Goal: Complete application form

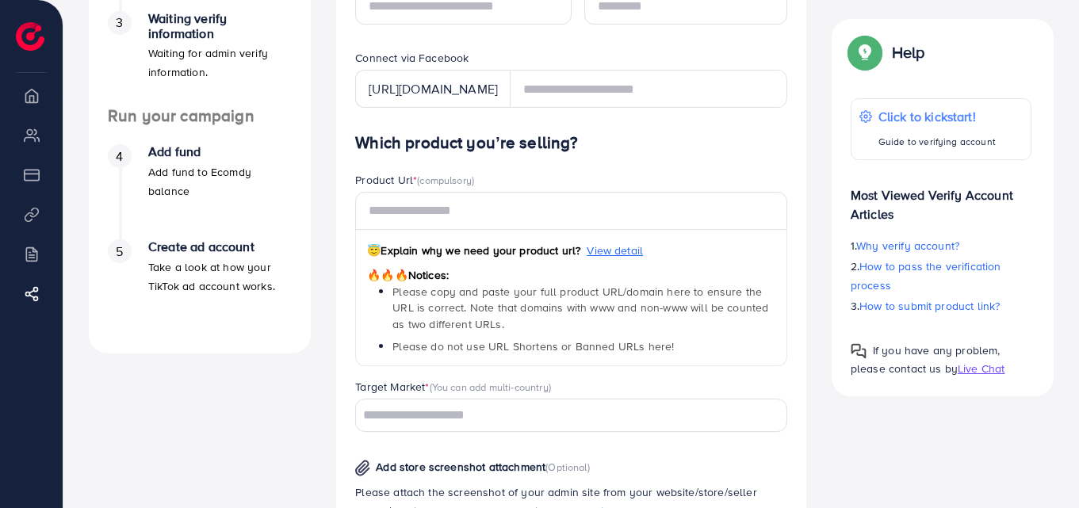
scroll to position [388, 0]
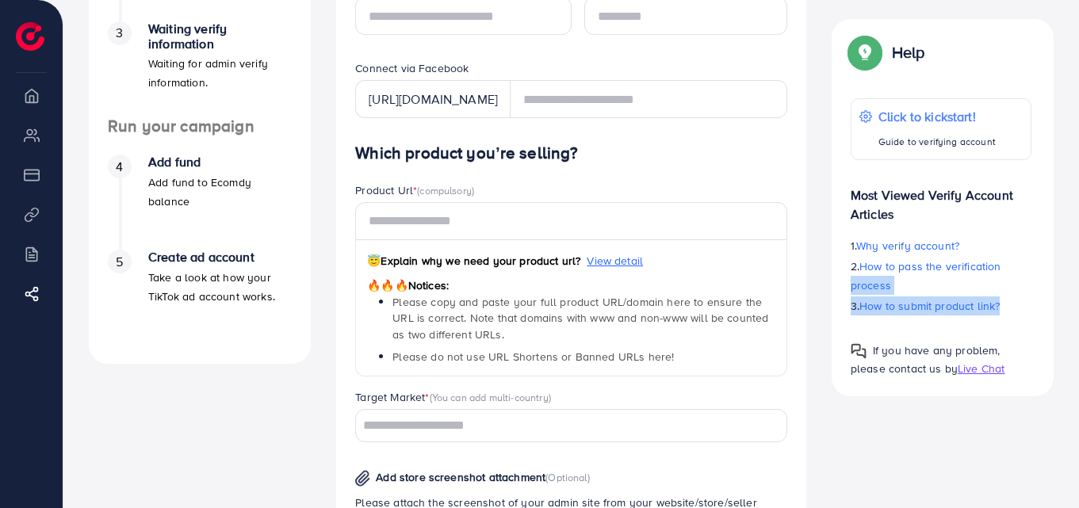
drag, startPoint x: 1040, startPoint y: 308, endPoint x: 1035, endPoint y: 263, distance: 44.6
click at [1035, 263] on div "Help Click to kickstart! Guide to verifying account Most Viewed Verify Account …" at bounding box center [942, 207] width 222 height 377
click at [1041, 338] on div "Help Click to kickstart! Guide to verifying account Most Viewed Verify Account …" at bounding box center [942, 207] width 222 height 377
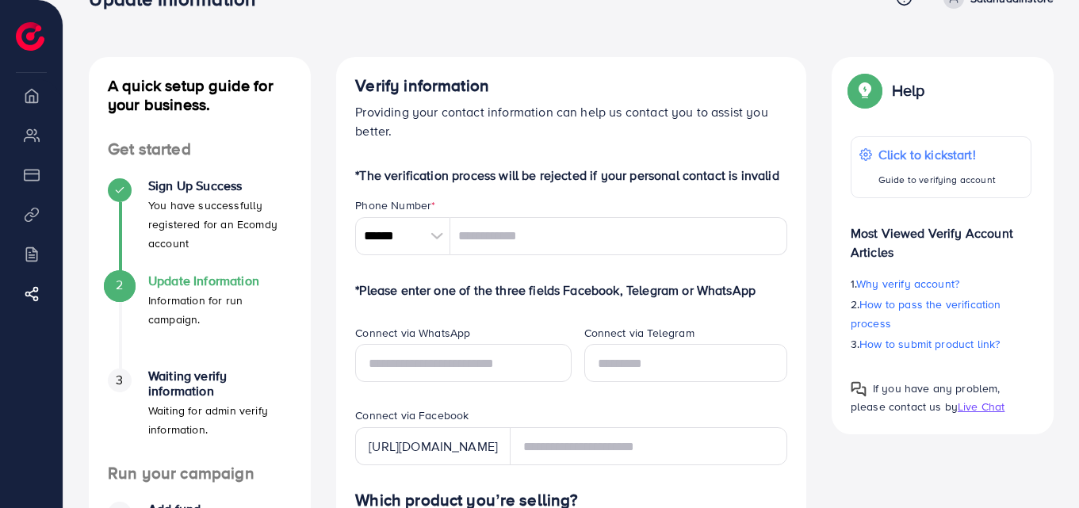
scroll to position [29, 0]
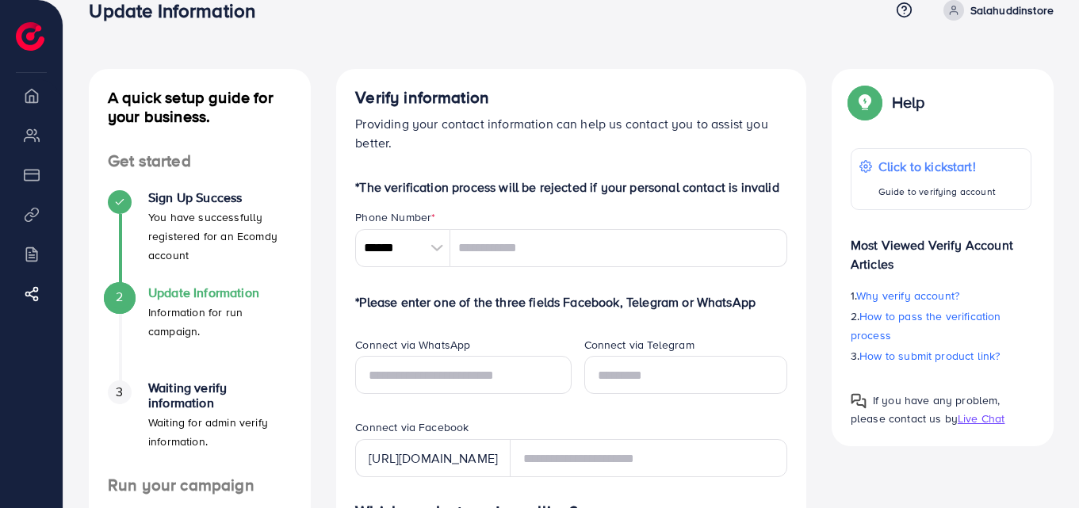
click at [432, 250] on div at bounding box center [436, 248] width 28 height 38
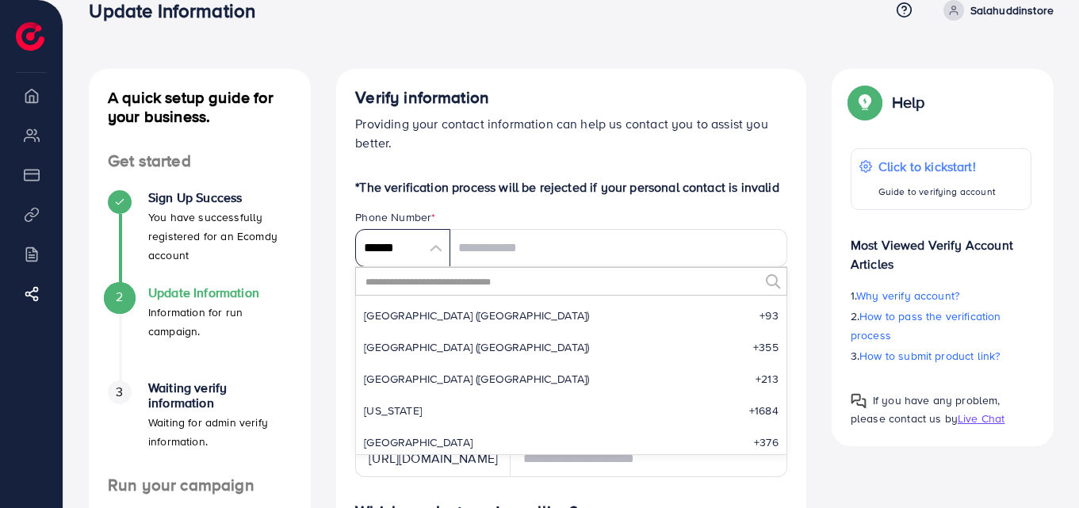
scroll to position [7360, 0]
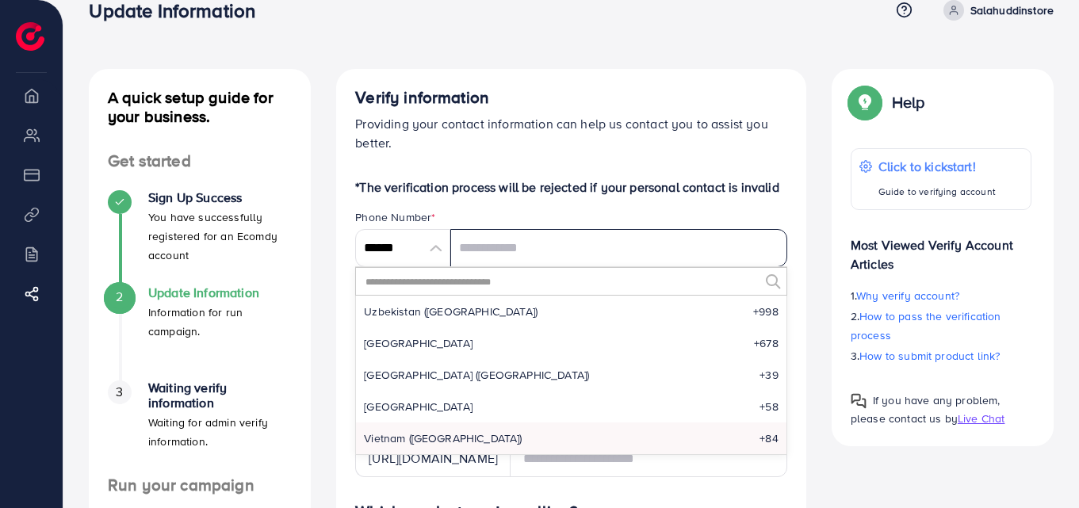
click at [464, 249] on input "tel" at bounding box center [618, 248] width 337 height 38
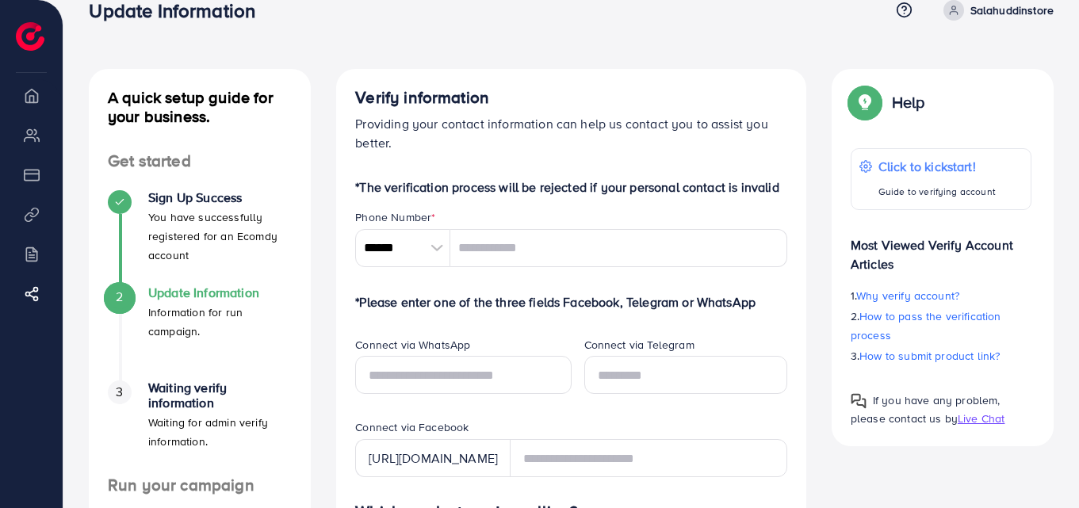
click at [434, 249] on div at bounding box center [436, 248] width 28 height 38
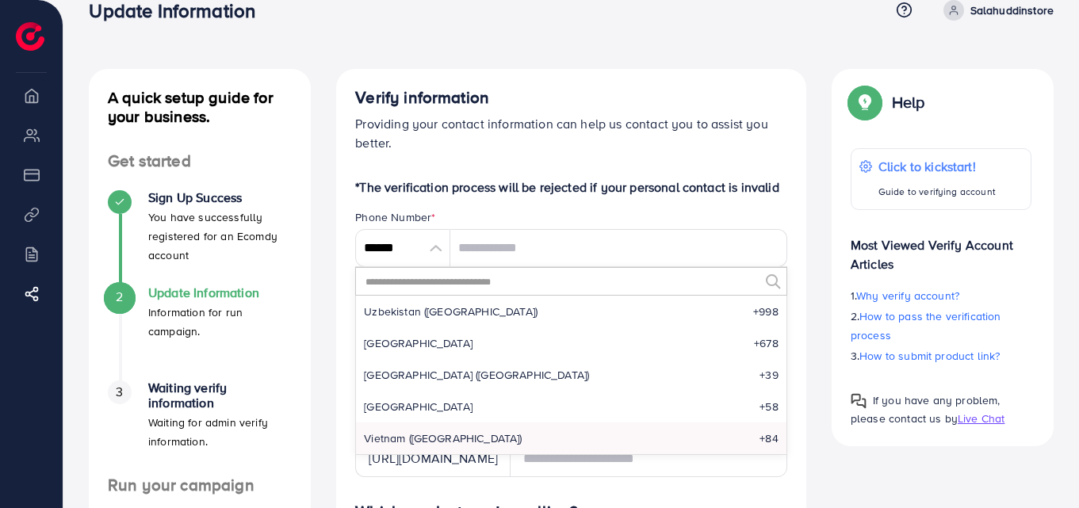
click at [445, 284] on input "text" at bounding box center [561, 281] width 395 height 27
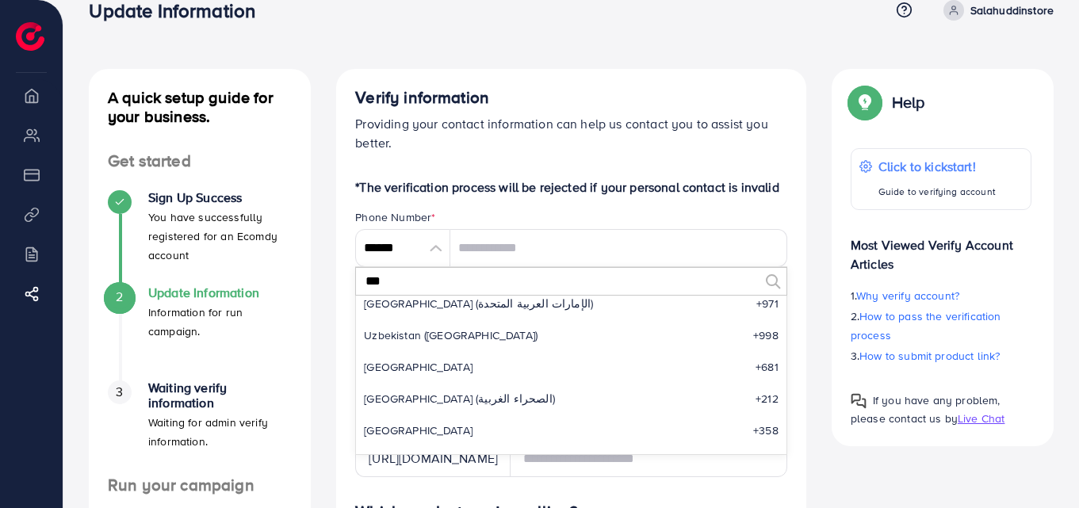
scroll to position [0, 0]
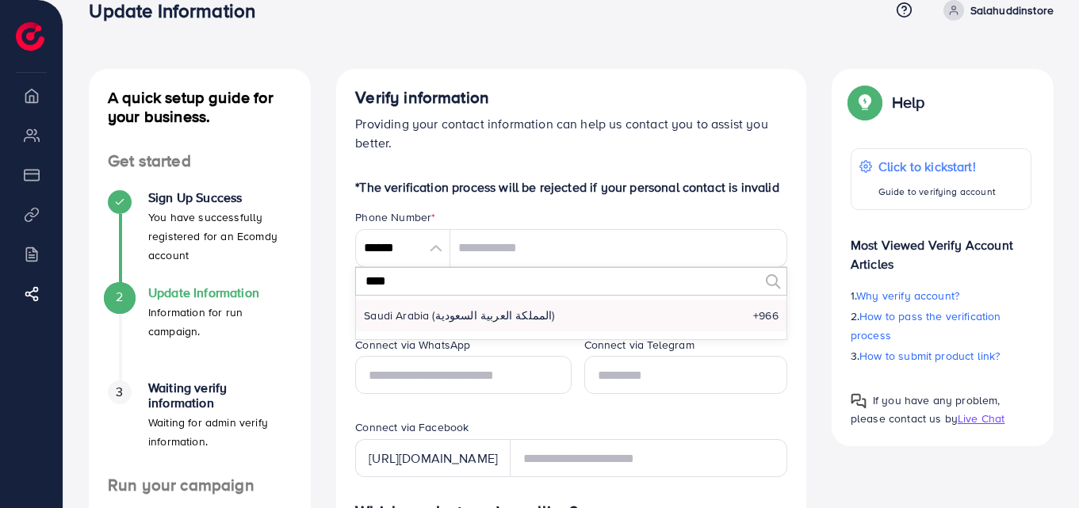
type input "****"
click at [438, 317] on span "Saudi Arabia (‫المملكة العربية السعودية‬‎)" at bounding box center [459, 316] width 190 height 16
type input "*******"
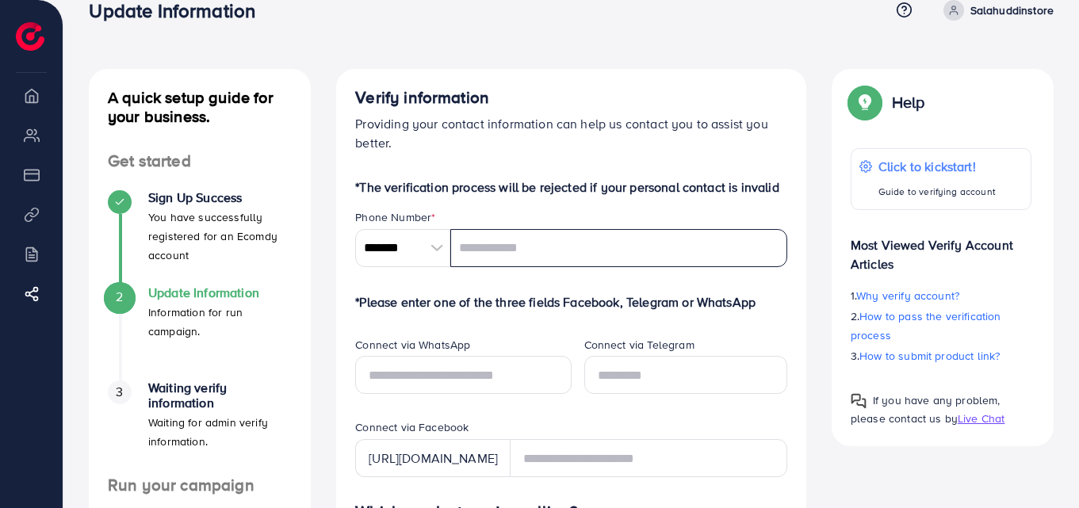
click at [508, 248] on input "tel" at bounding box center [618, 248] width 337 height 38
type input "**********"
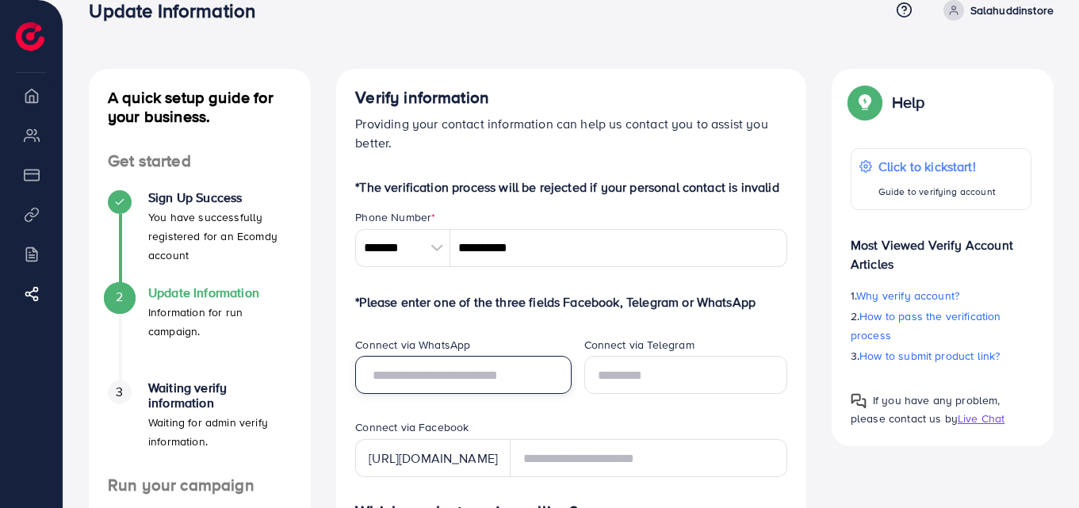
click at [455, 378] on input "text" at bounding box center [463, 375] width 216 height 38
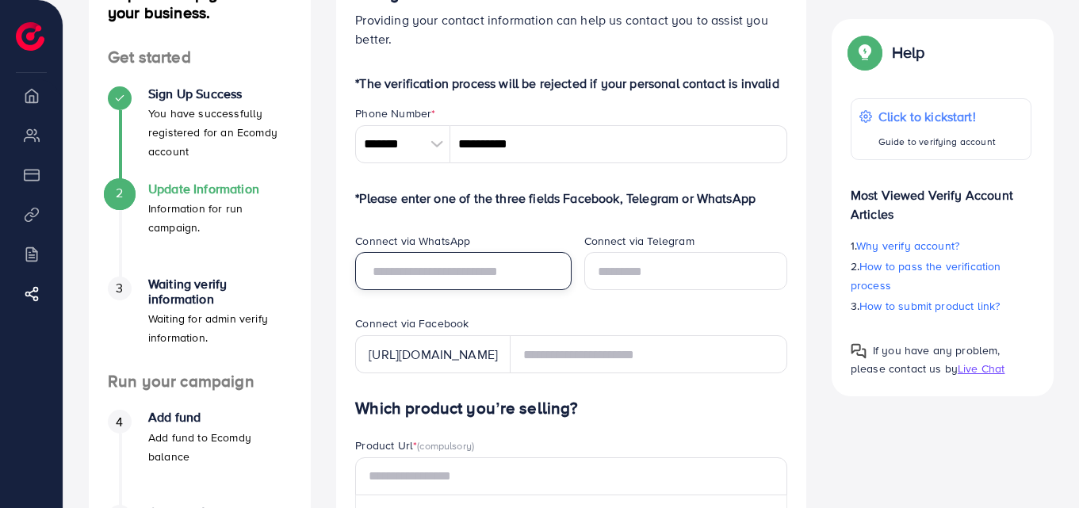
scroll to position [127, 0]
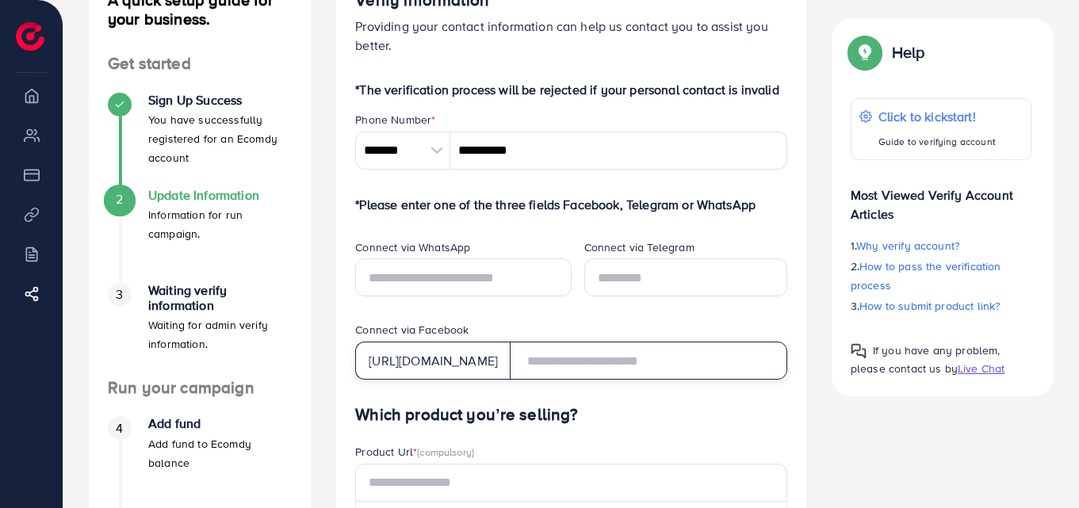
click at [614, 371] on input "text" at bounding box center [648, 361] width 277 height 38
paste input "**********"
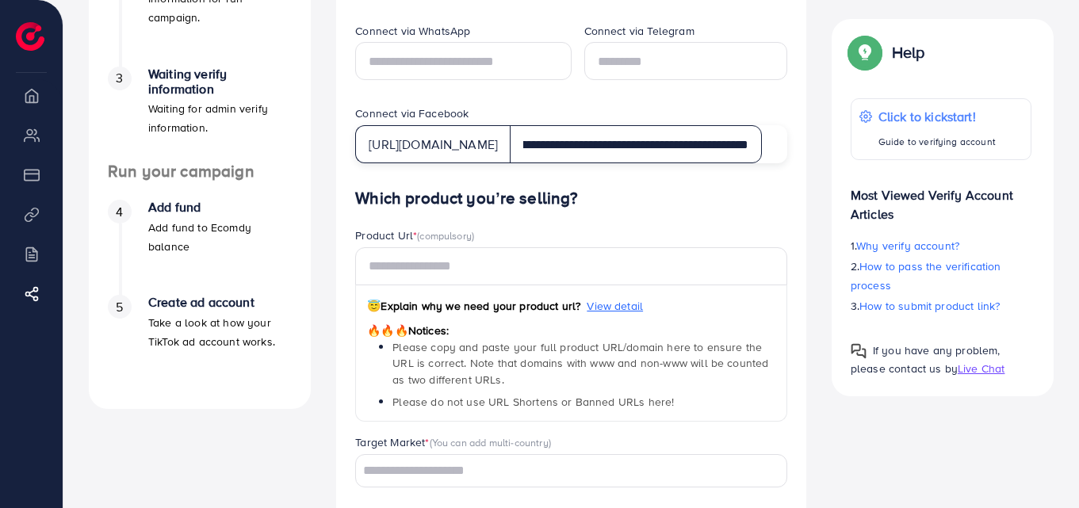
scroll to position [335, 0]
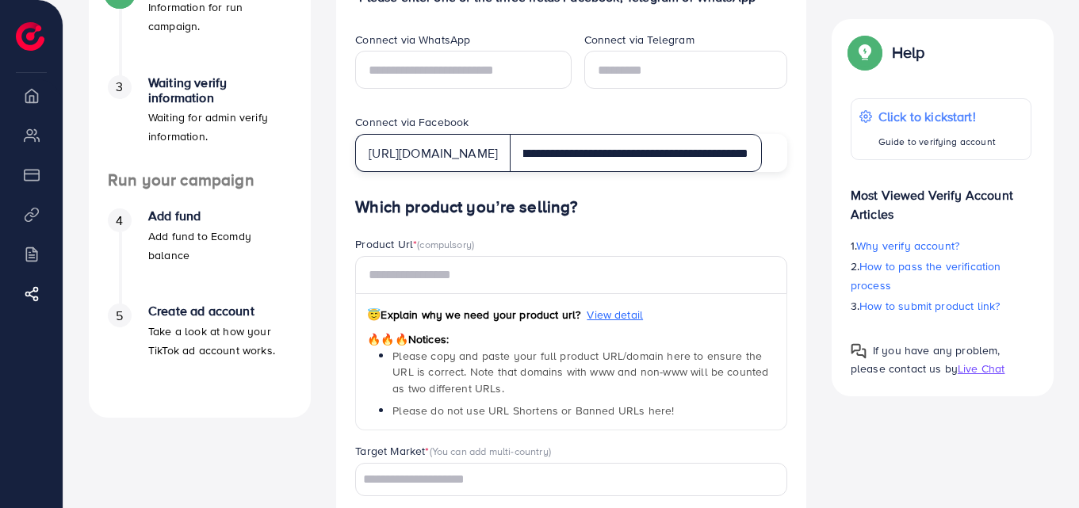
type input "**********"
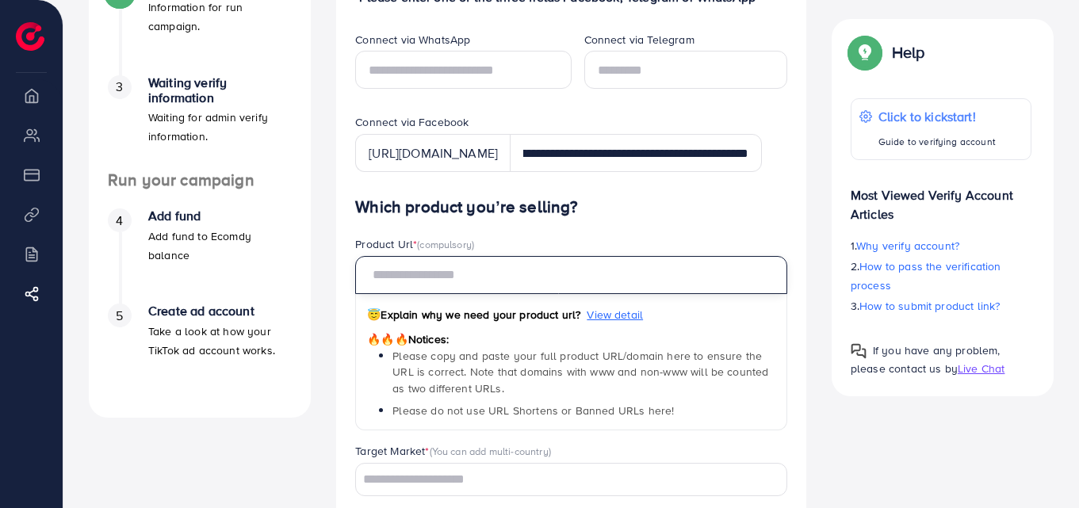
click at [608, 284] on input "text" at bounding box center [571, 275] width 432 height 38
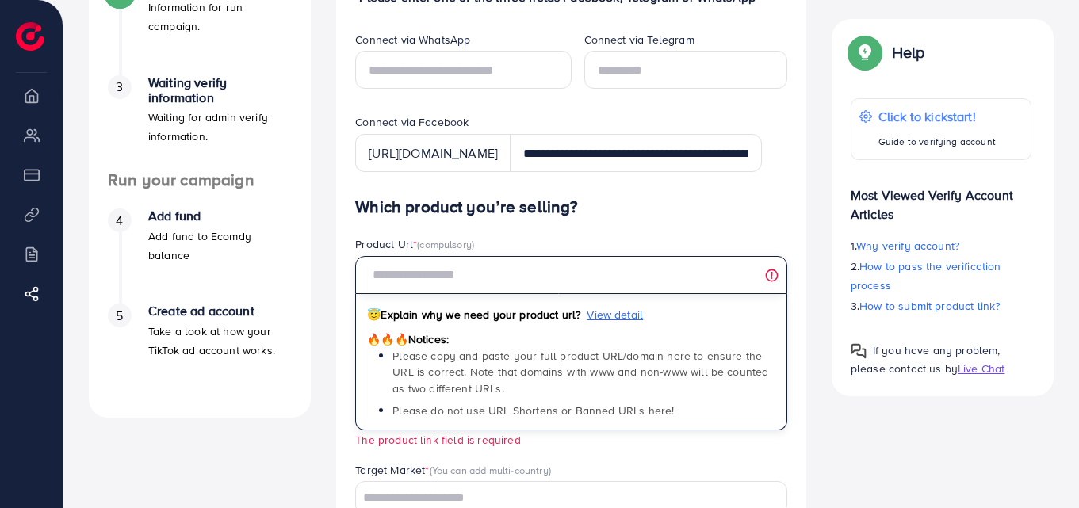
click at [495, 277] on input "text" at bounding box center [571, 275] width 432 height 38
paste input "**********"
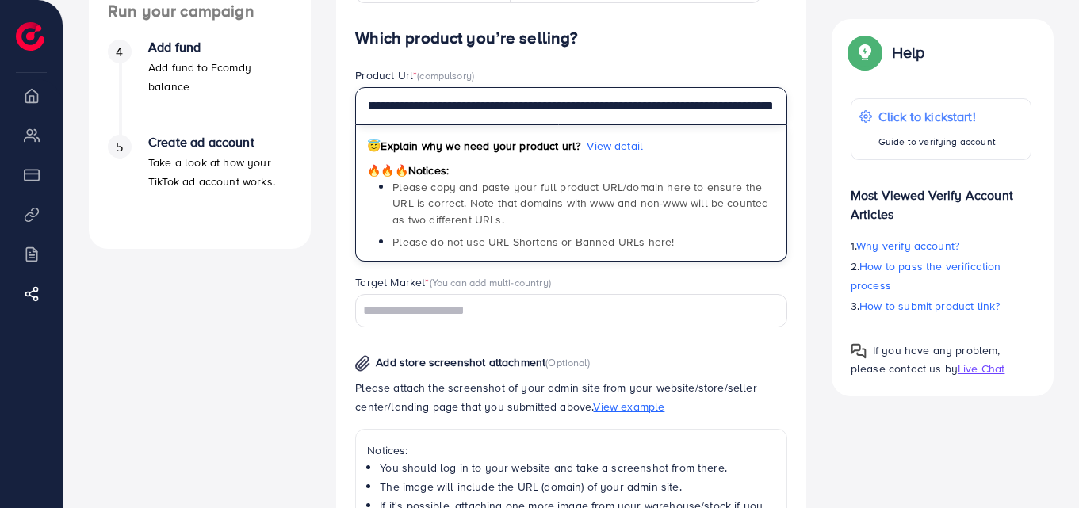
scroll to position [511, 0]
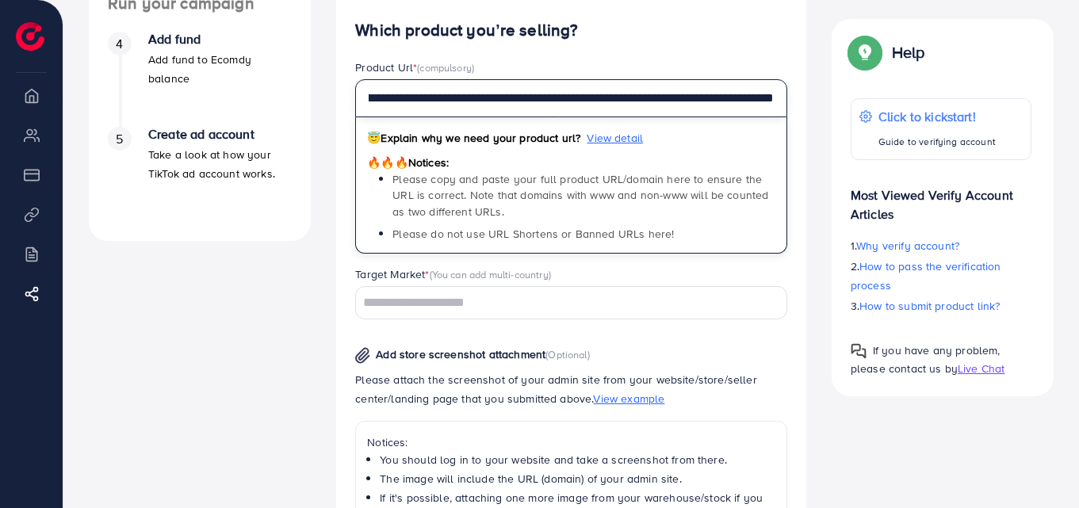
type input "**********"
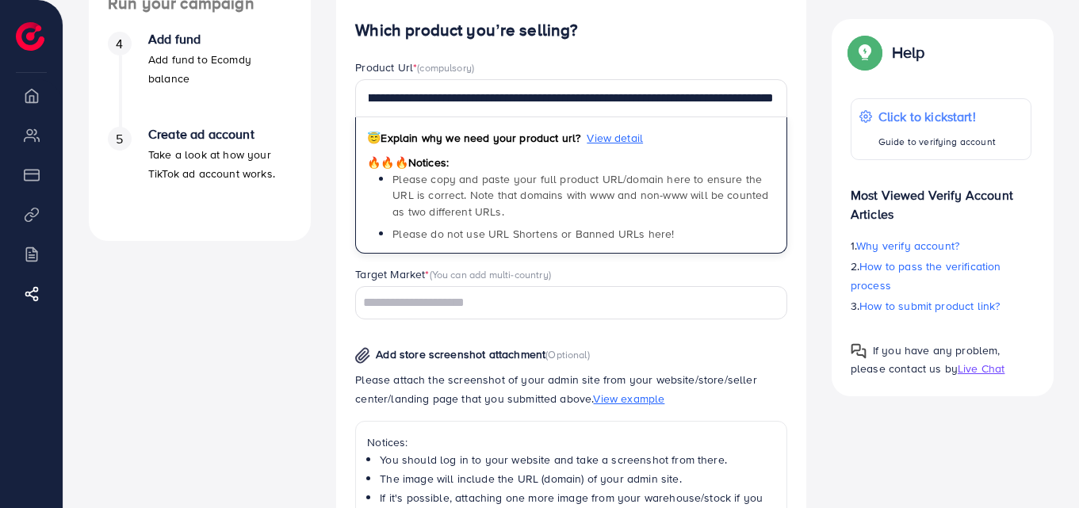
click at [694, 312] on input "Search for option" at bounding box center [561, 303] width 409 height 25
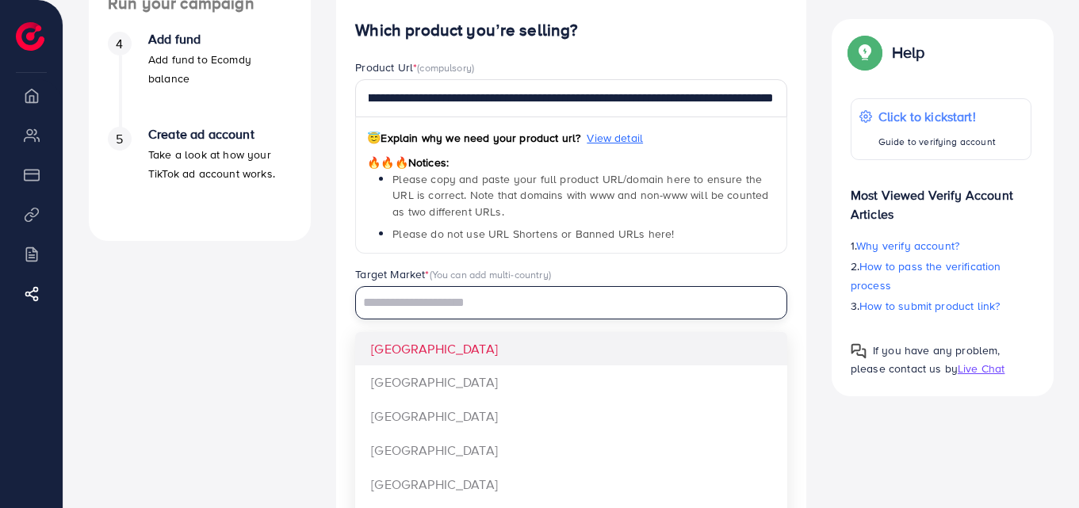
scroll to position [0, 0]
type input "*"
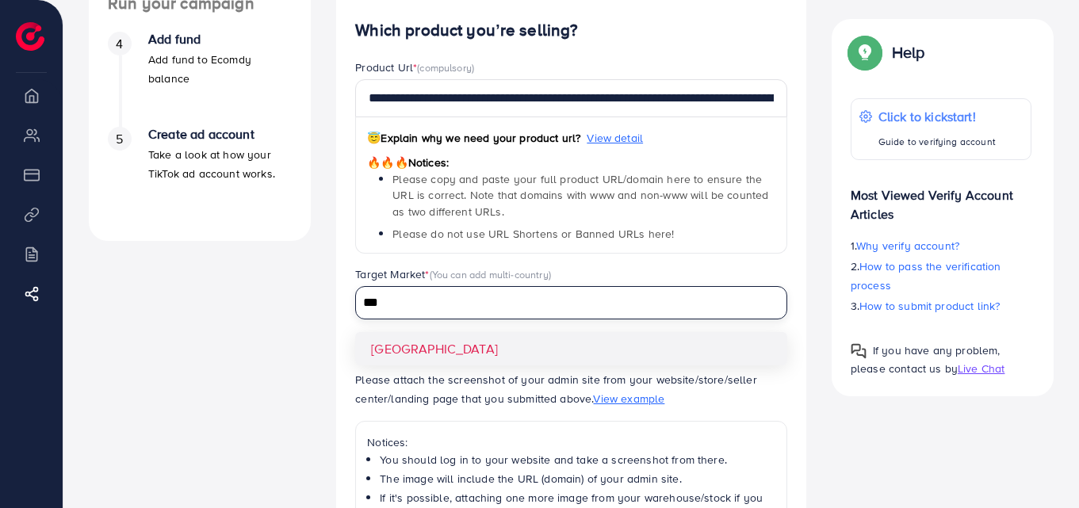
type input "***"
click at [654, 344] on div "**********" at bounding box center [571, 384] width 432 height 726
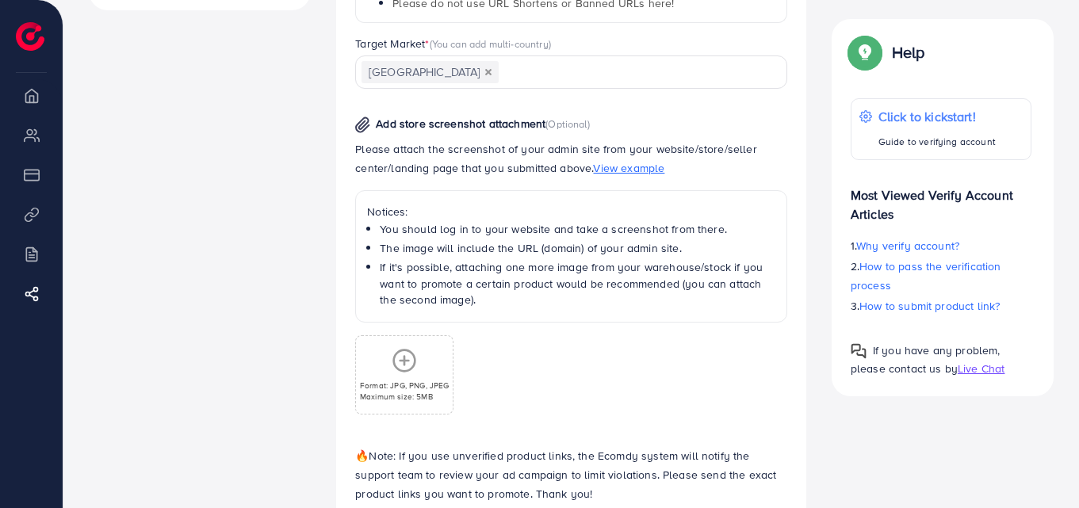
scroll to position [823, 0]
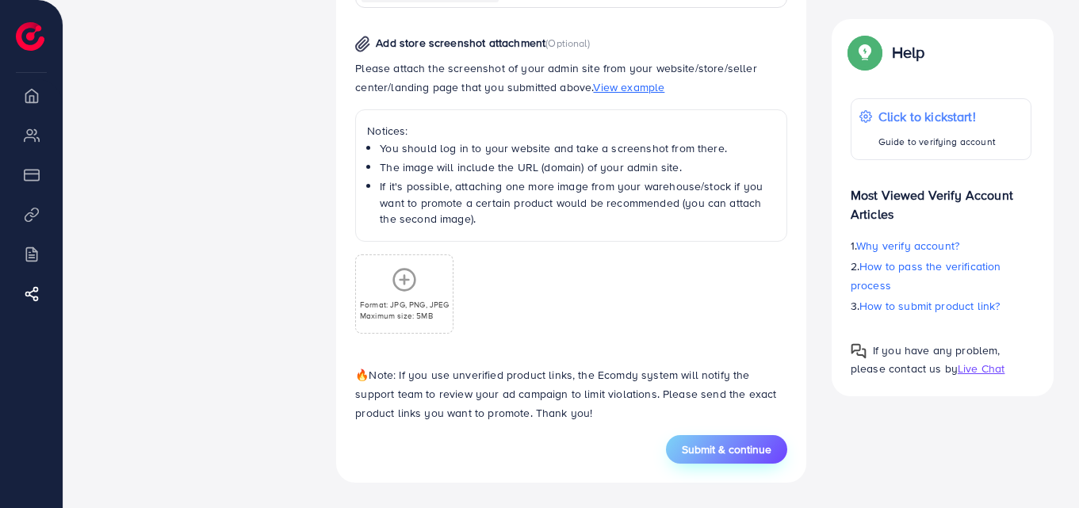
click at [770, 448] on span "Submit & continue" at bounding box center [727, 450] width 90 height 16
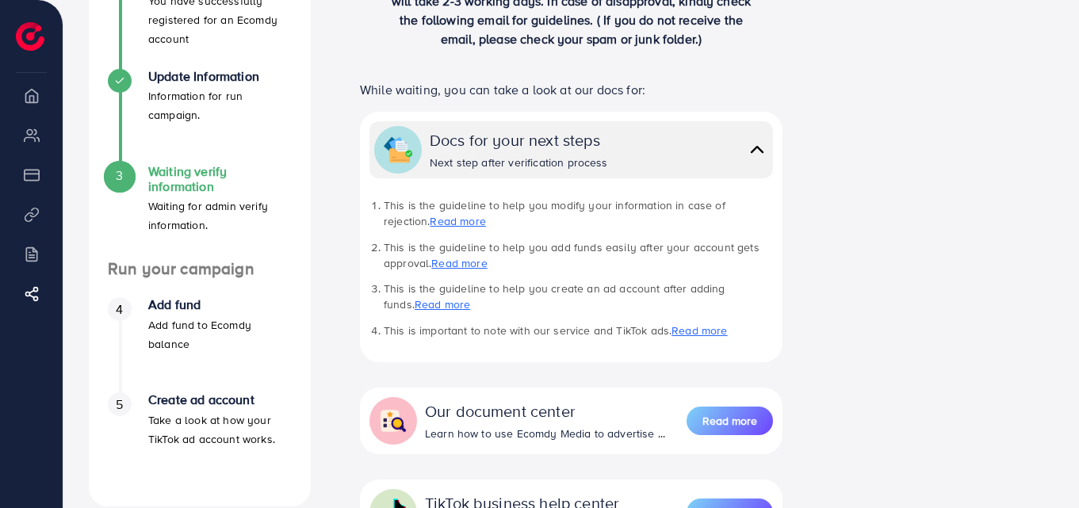
scroll to position [243, 0]
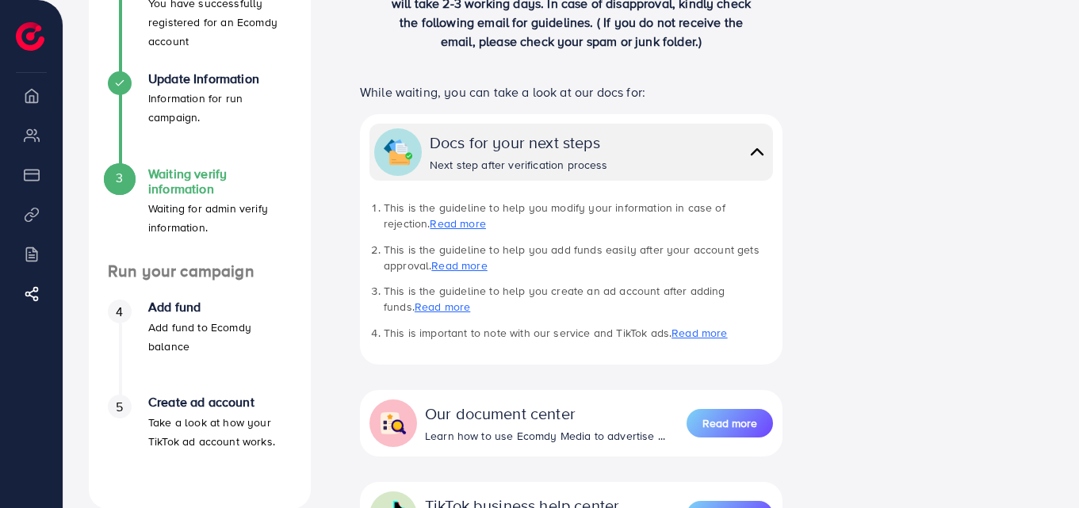
click at [430, 230] on link "Read more" at bounding box center [457, 224] width 55 height 16
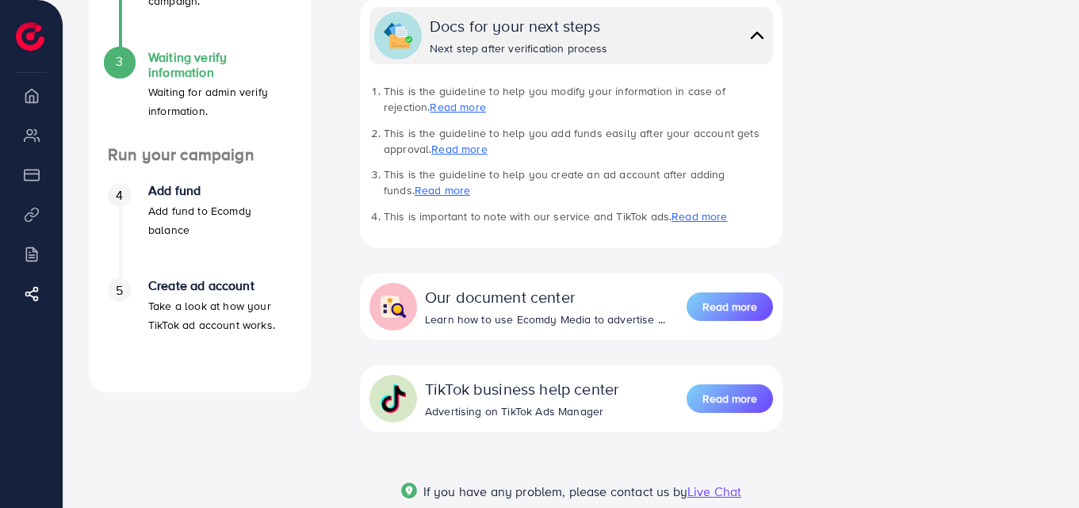
scroll to position [357, 0]
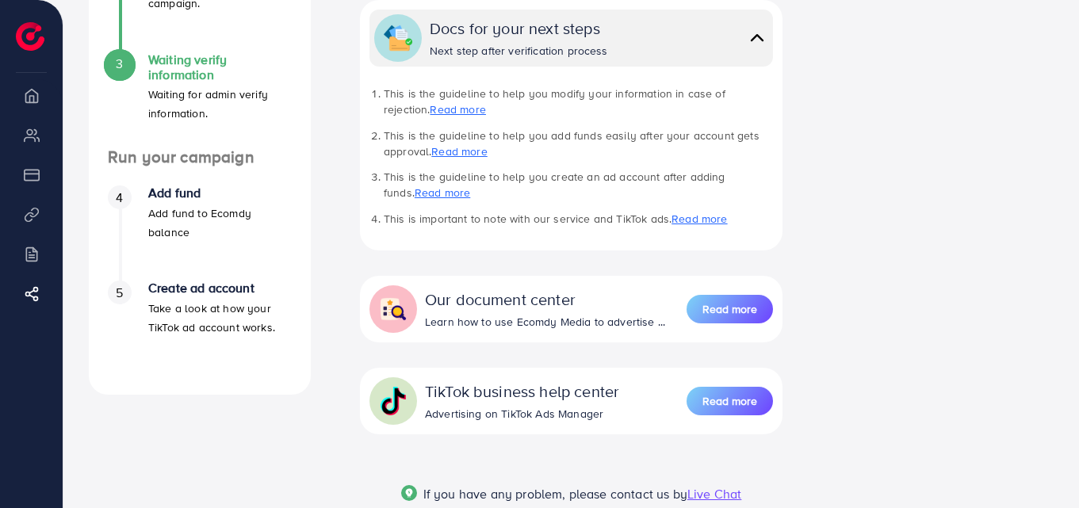
click at [706, 223] on link "Read more" at bounding box center [698, 219] width 55 height 16
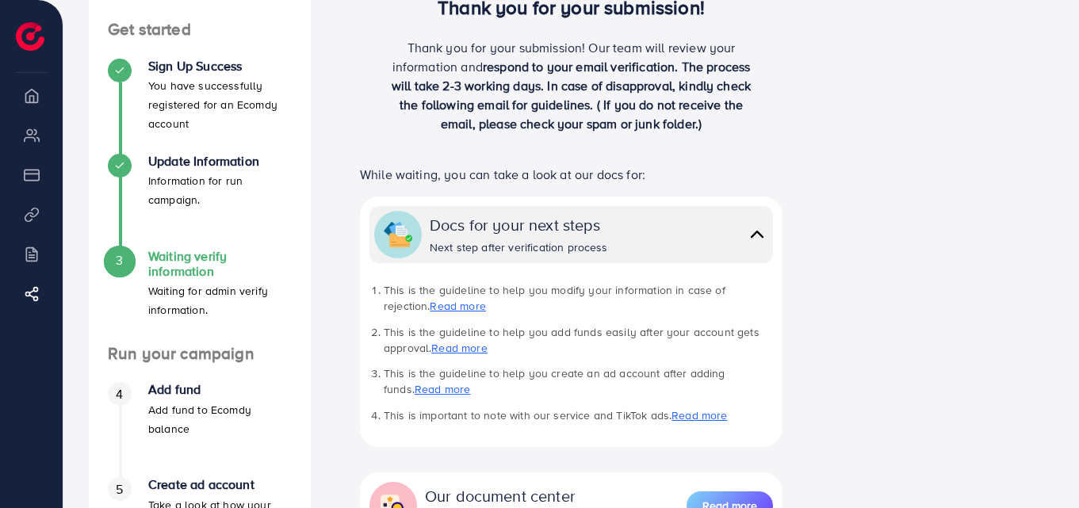
scroll to position [86, 0]
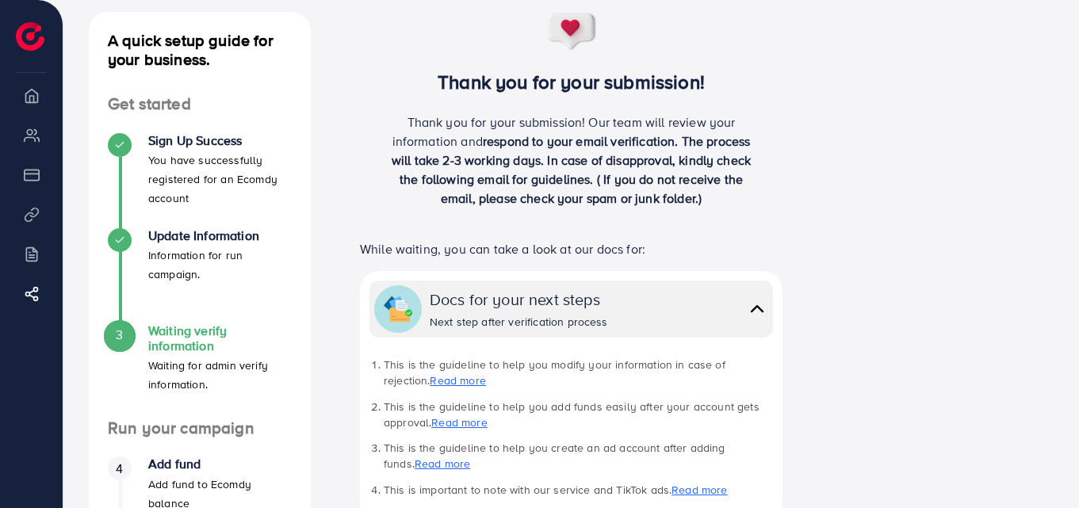
click at [762, 312] on img at bounding box center [757, 308] width 22 height 23
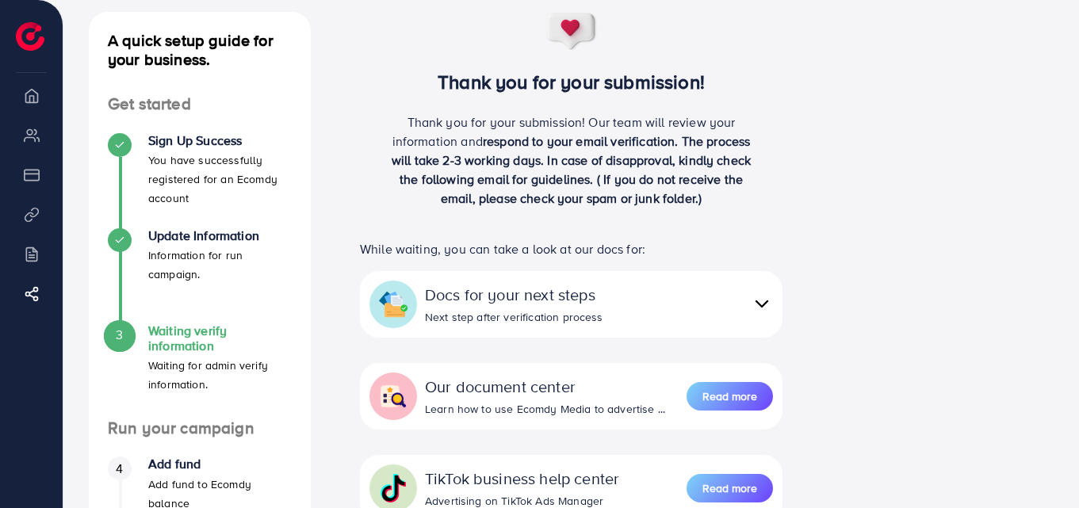
click at [759, 308] on img at bounding box center [762, 303] width 22 height 23
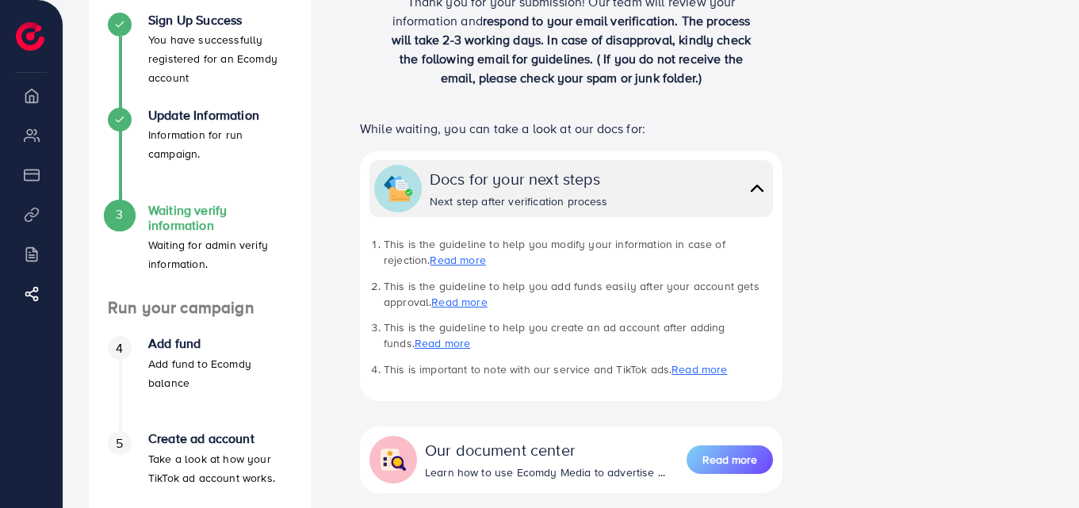
scroll to position [217, 0]
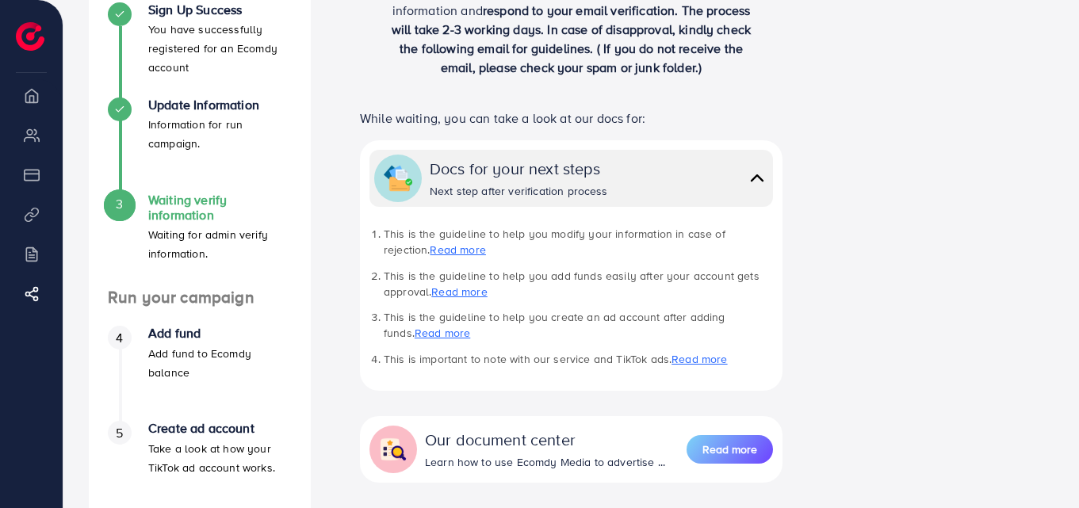
drag, startPoint x: 1055, startPoint y: 308, endPoint x: 1080, endPoint y: 475, distance: 169.0
click at [1079, 291] on html "Waiting verify contact info Help Center Contact Support Term and policy About U…" at bounding box center [539, 37] width 1079 height 508
click at [911, 409] on div "A quick setup guide for your business. Get started Sign Up Success You have suc…" at bounding box center [571, 296] width 990 height 831
click at [1059, 333] on div "A quick setup guide for your business. Get started Sign Up Success You have suc…" at bounding box center [571, 296] width 990 height 831
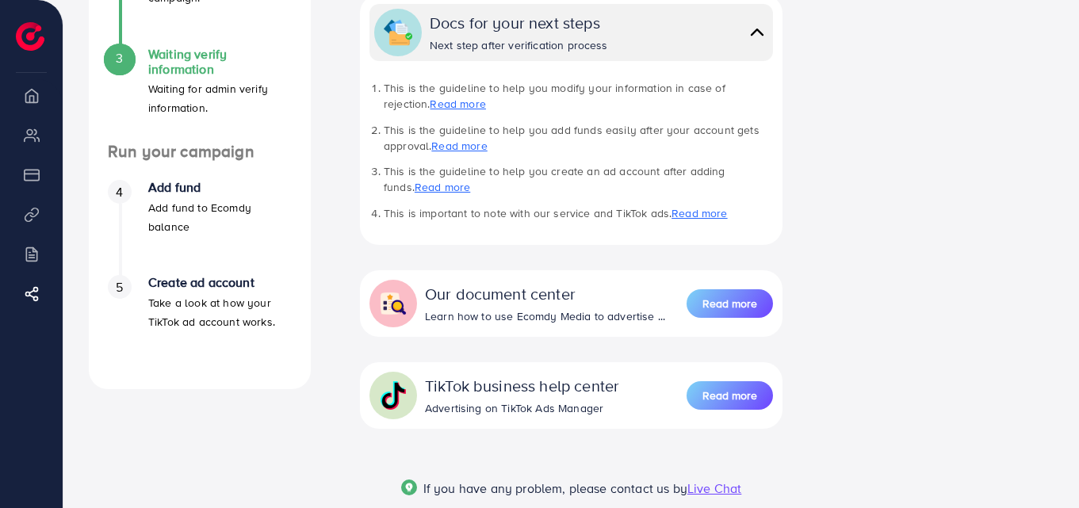
scroll to position [366, 0]
